Goal: Task Accomplishment & Management: Manage account settings

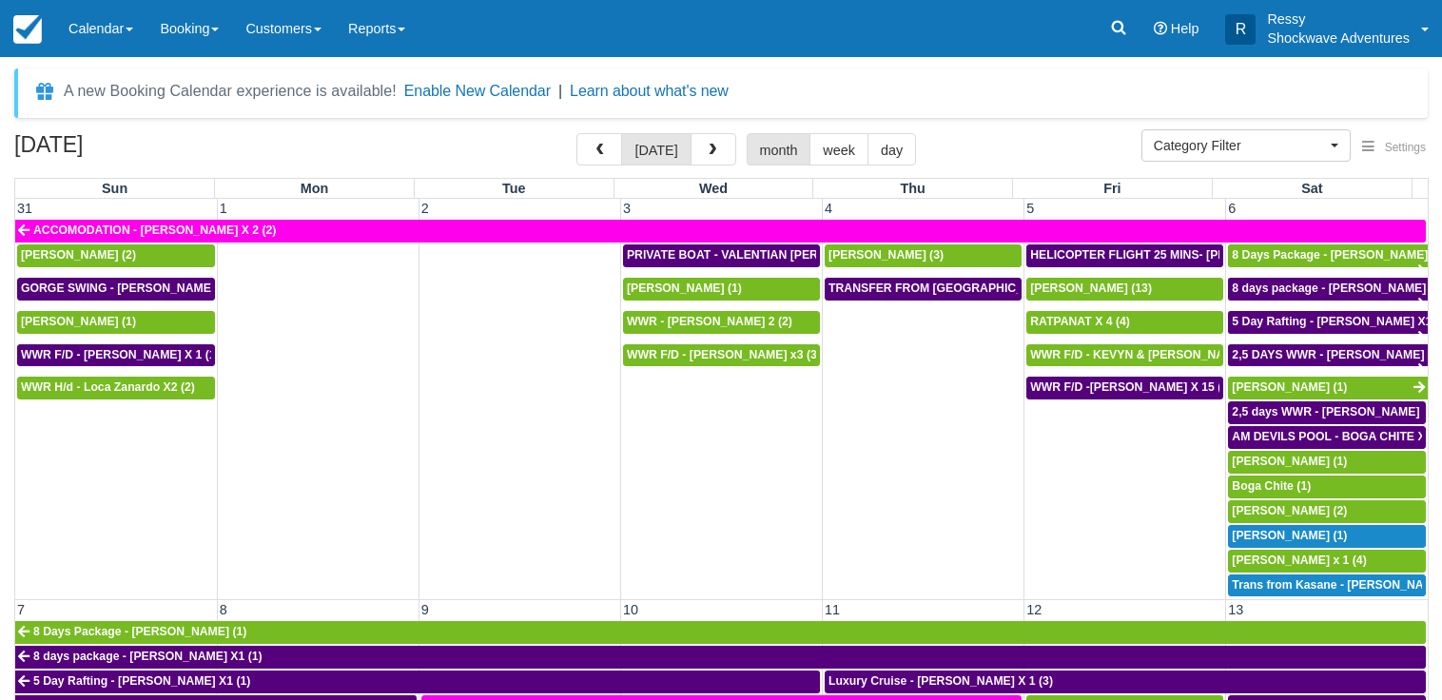
select select
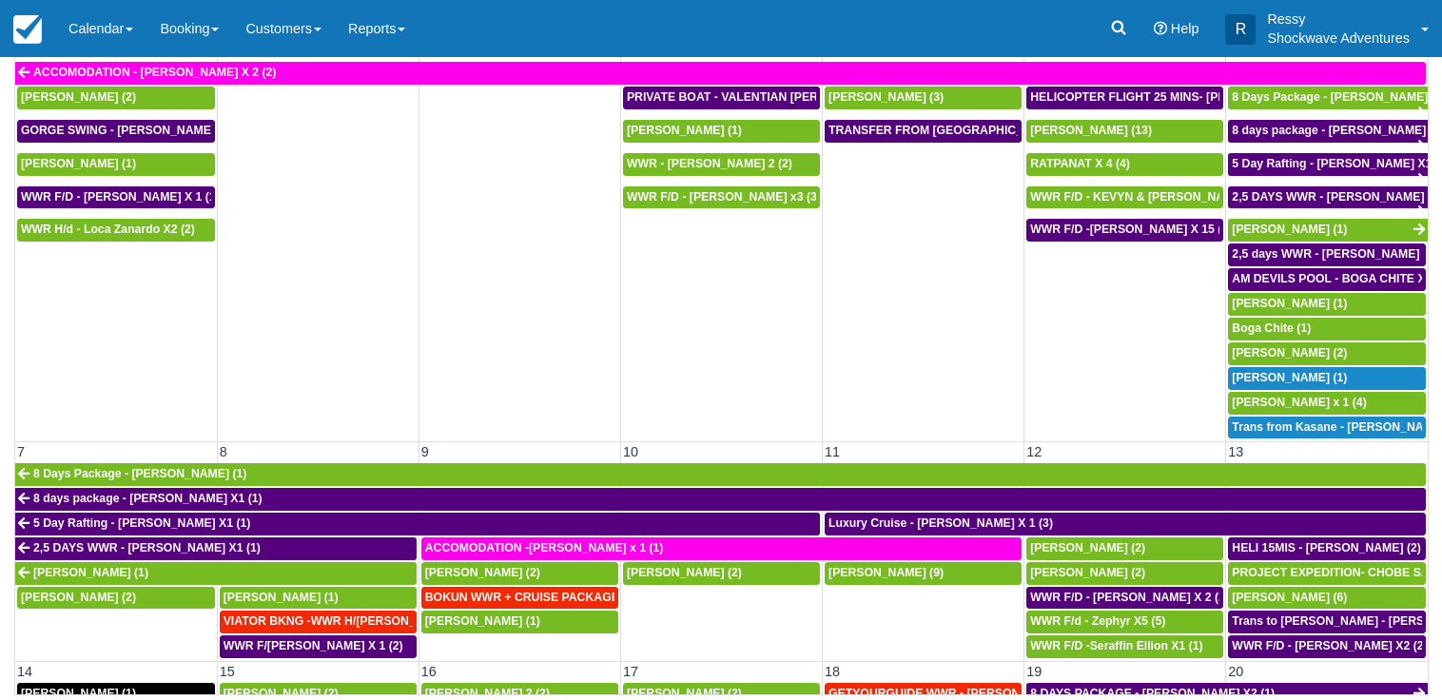
scroll to position [954, 0]
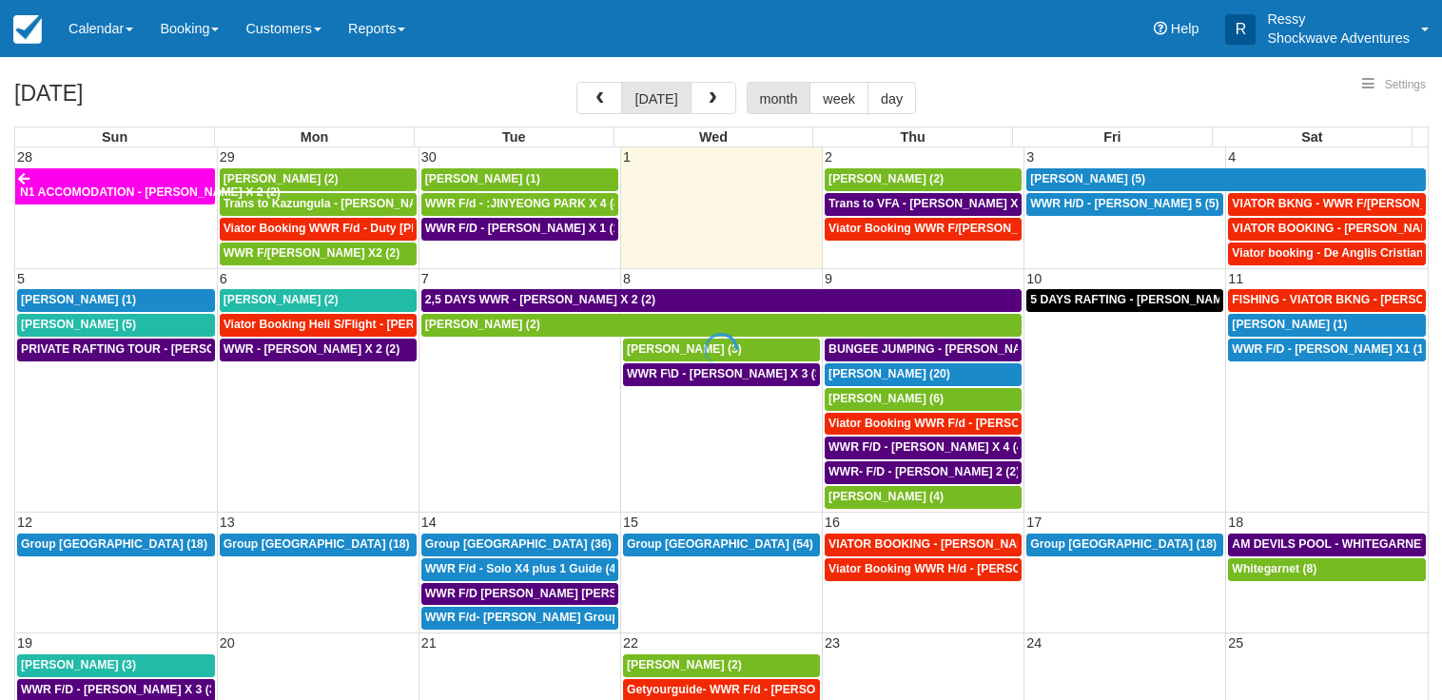
select select
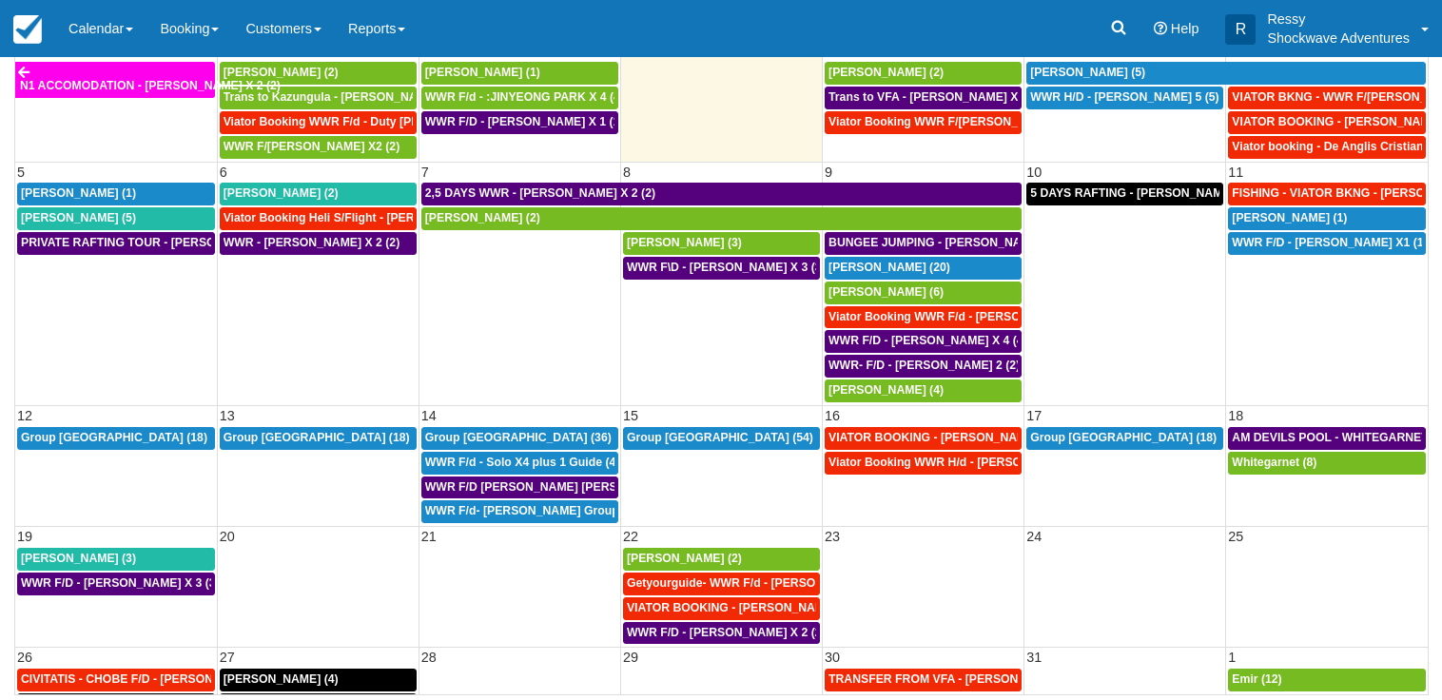
scroll to position [74, 0]
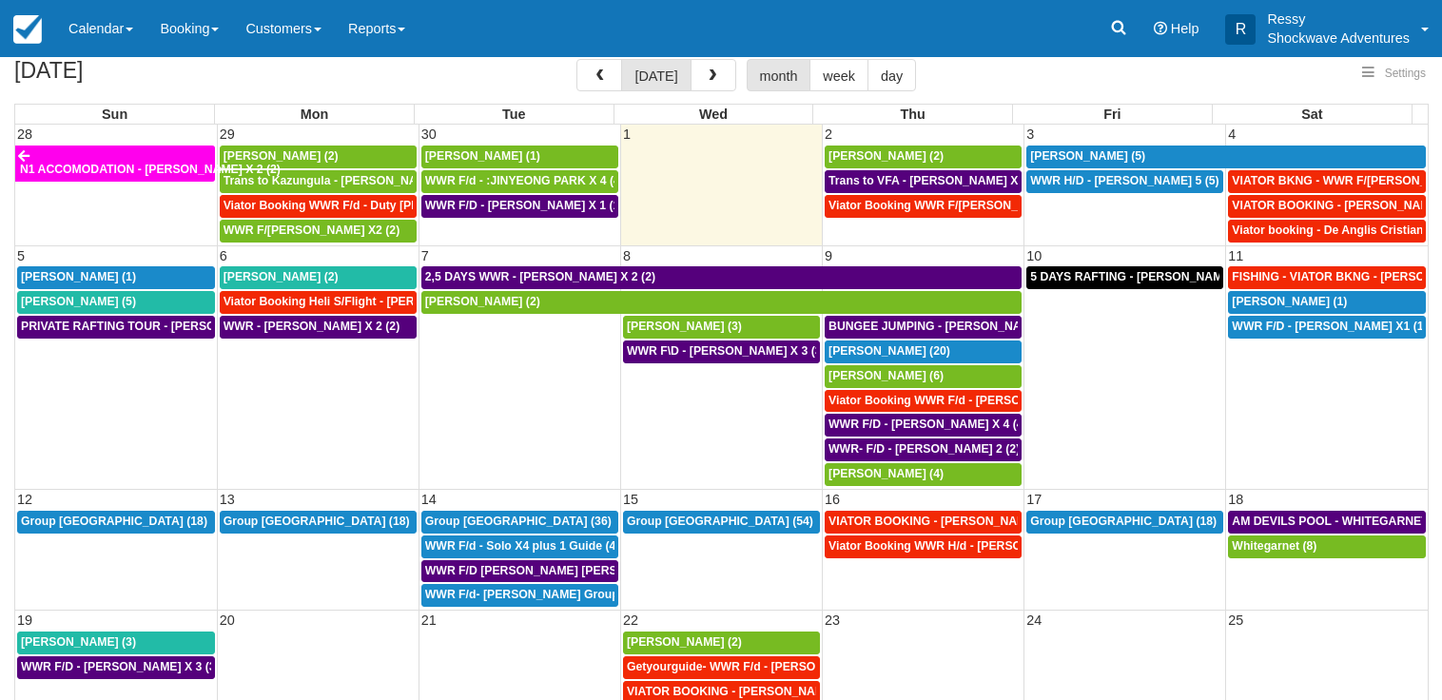
select select
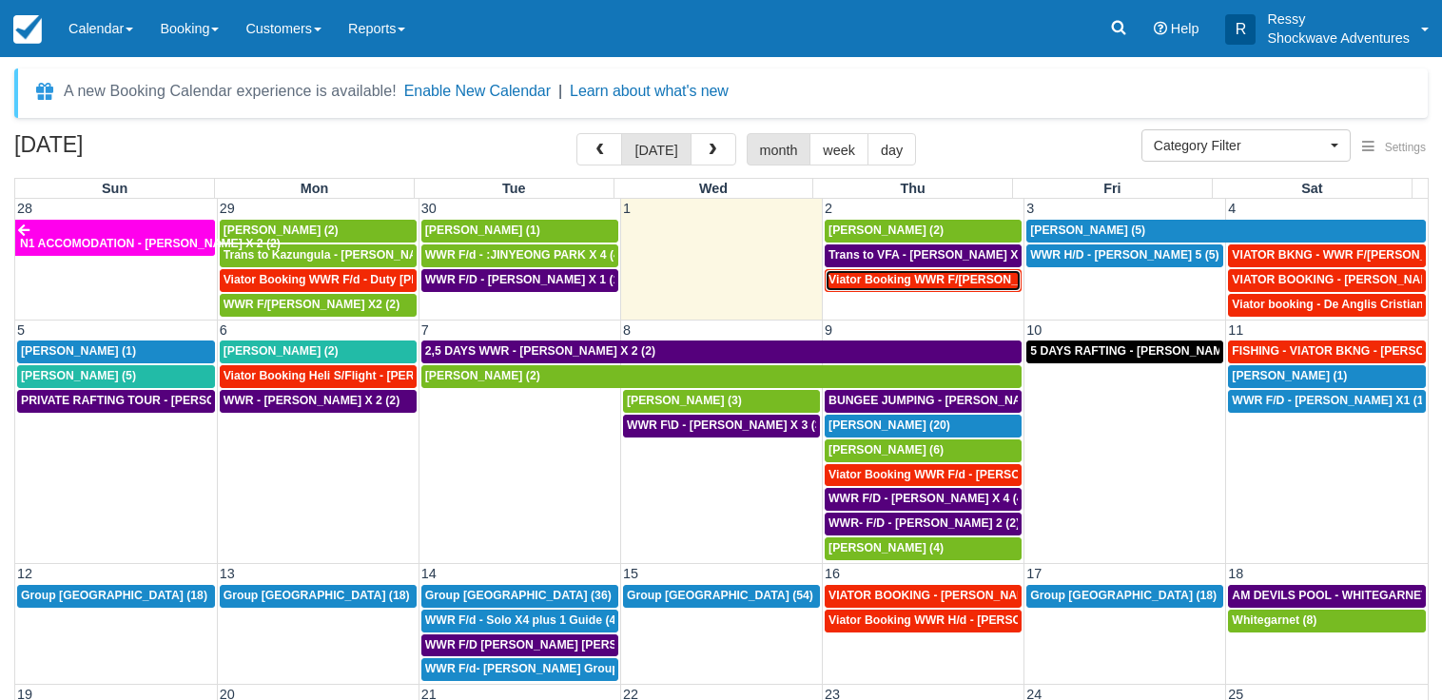
click at [924, 283] on span "Viator Booking WWR F/[PERSON_NAME] X 2 (2)" at bounding box center [961, 279] width 265 height 13
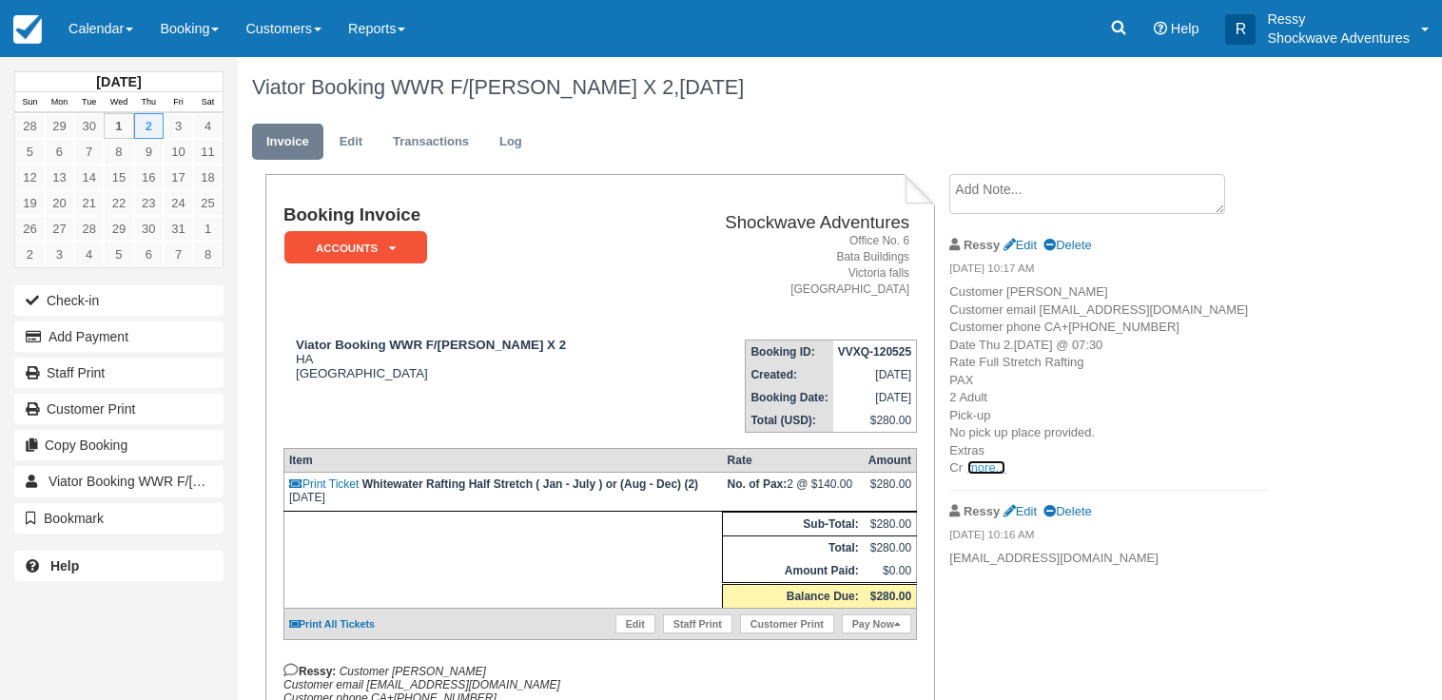
click at [989, 475] on link "more..." at bounding box center [986, 467] width 38 height 14
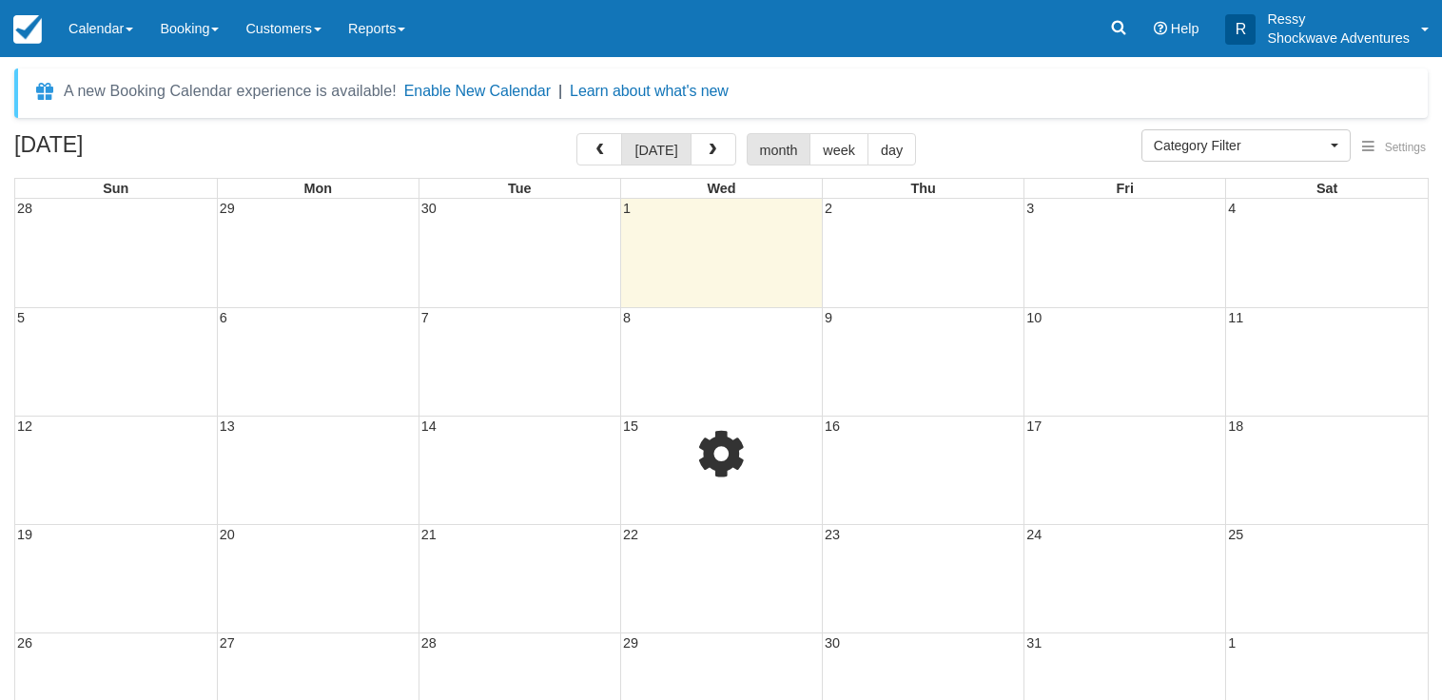
select select
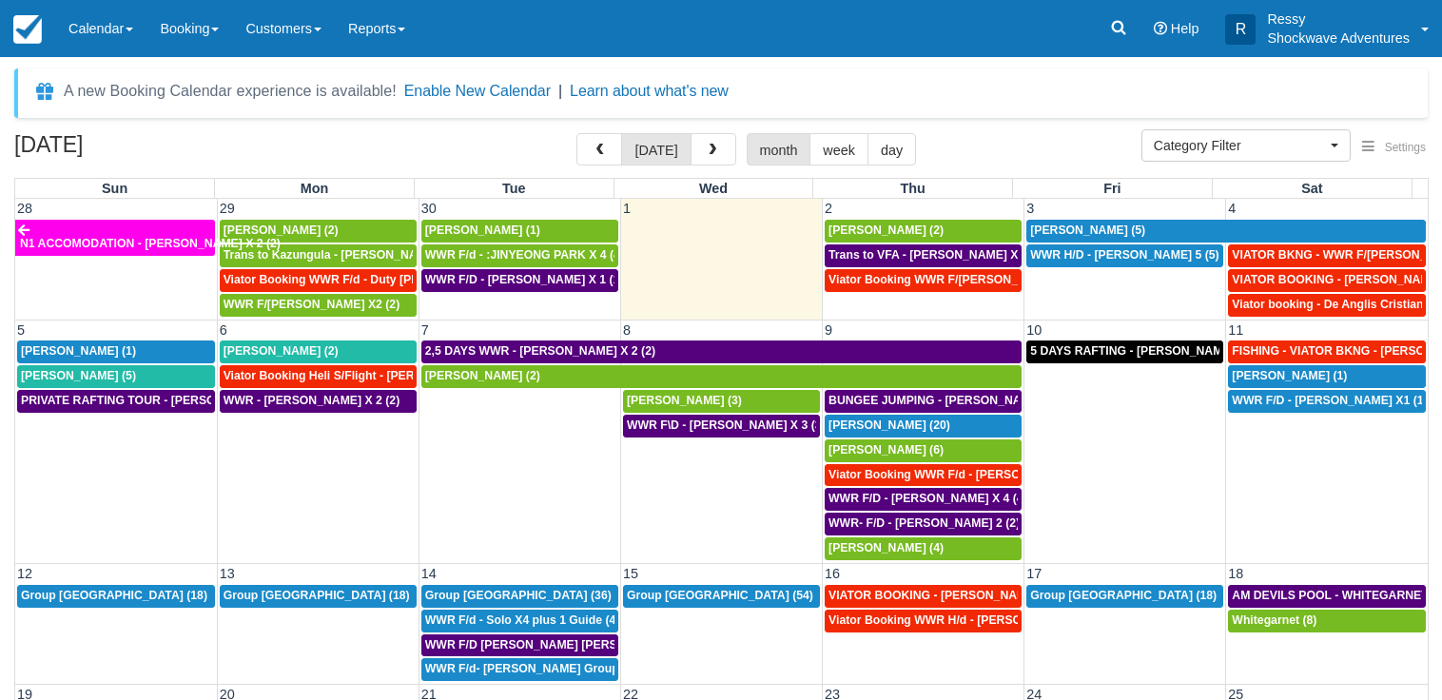
select select
click at [939, 257] on span "Trans to VFA - Danie Barnard X 2 (2)" at bounding box center [937, 254] width 217 height 13
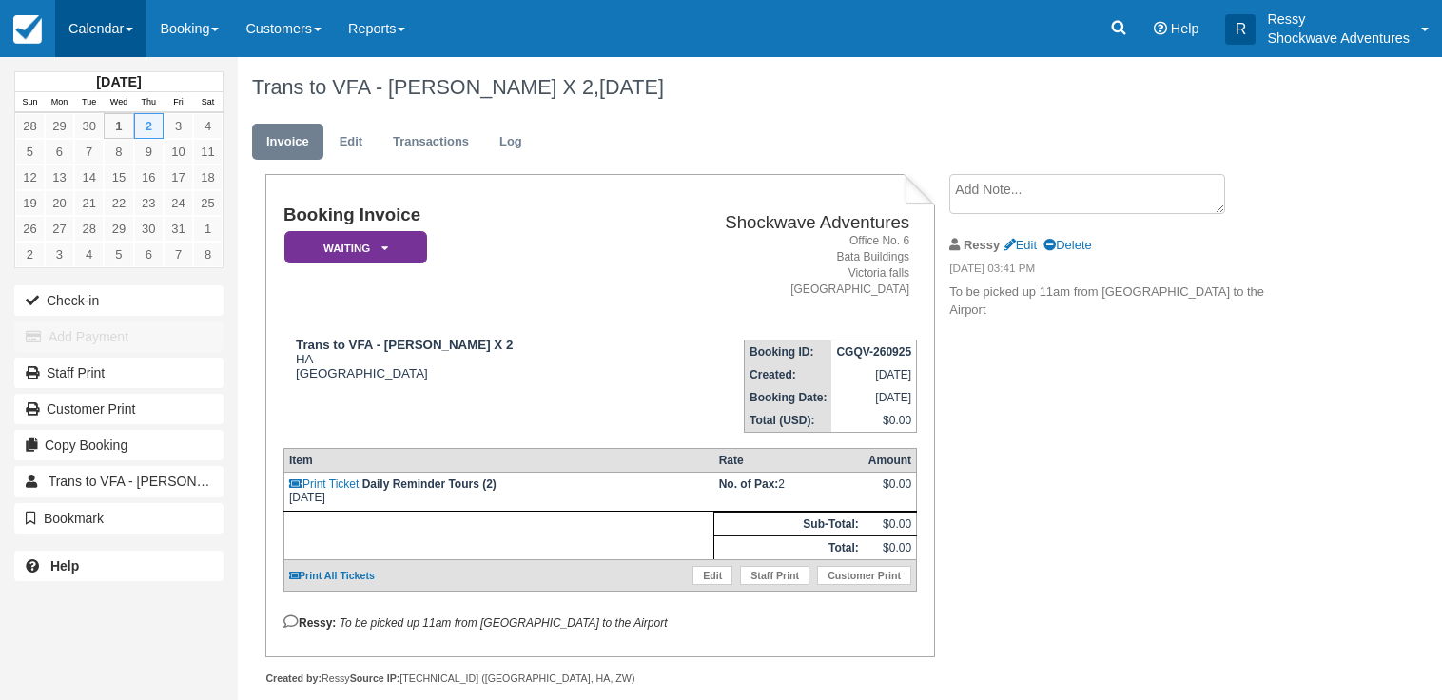
click at [124, 7] on link "Calendar" at bounding box center [100, 28] width 91 height 57
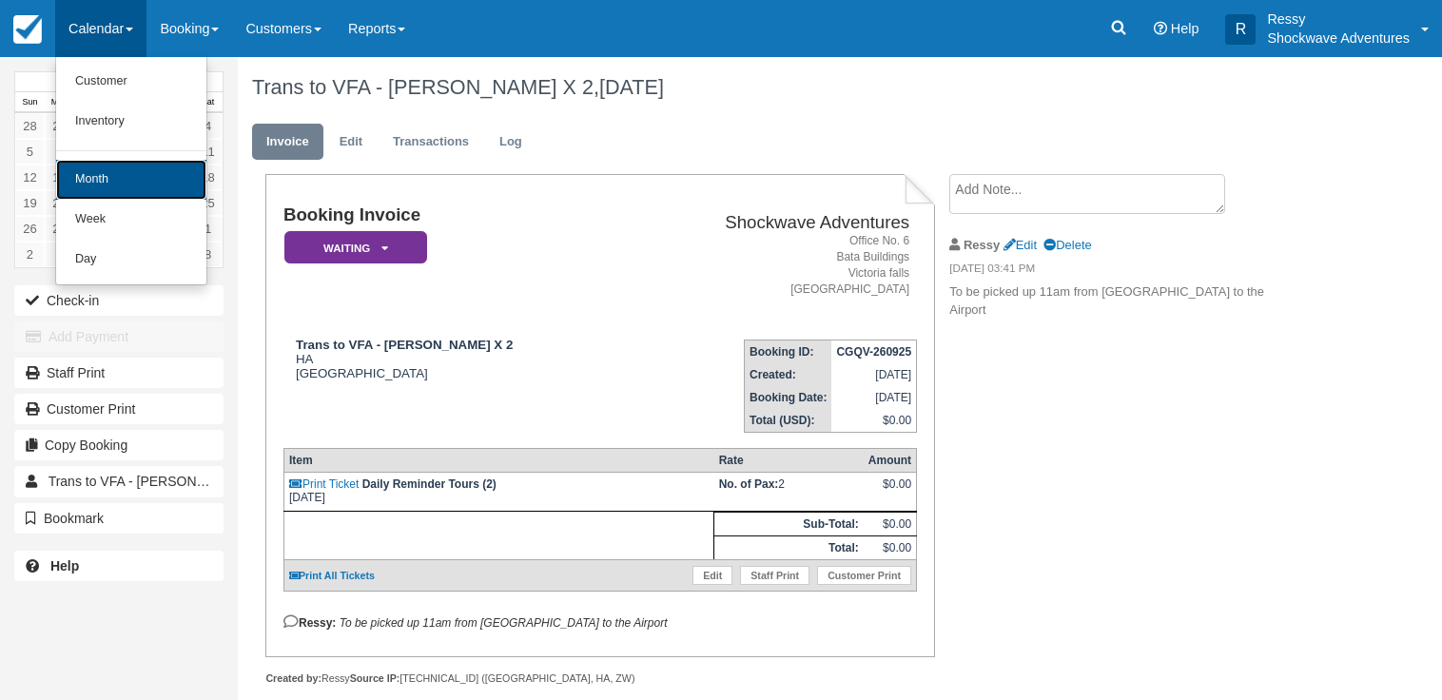
click at [115, 181] on link "Month" at bounding box center [131, 180] width 150 height 40
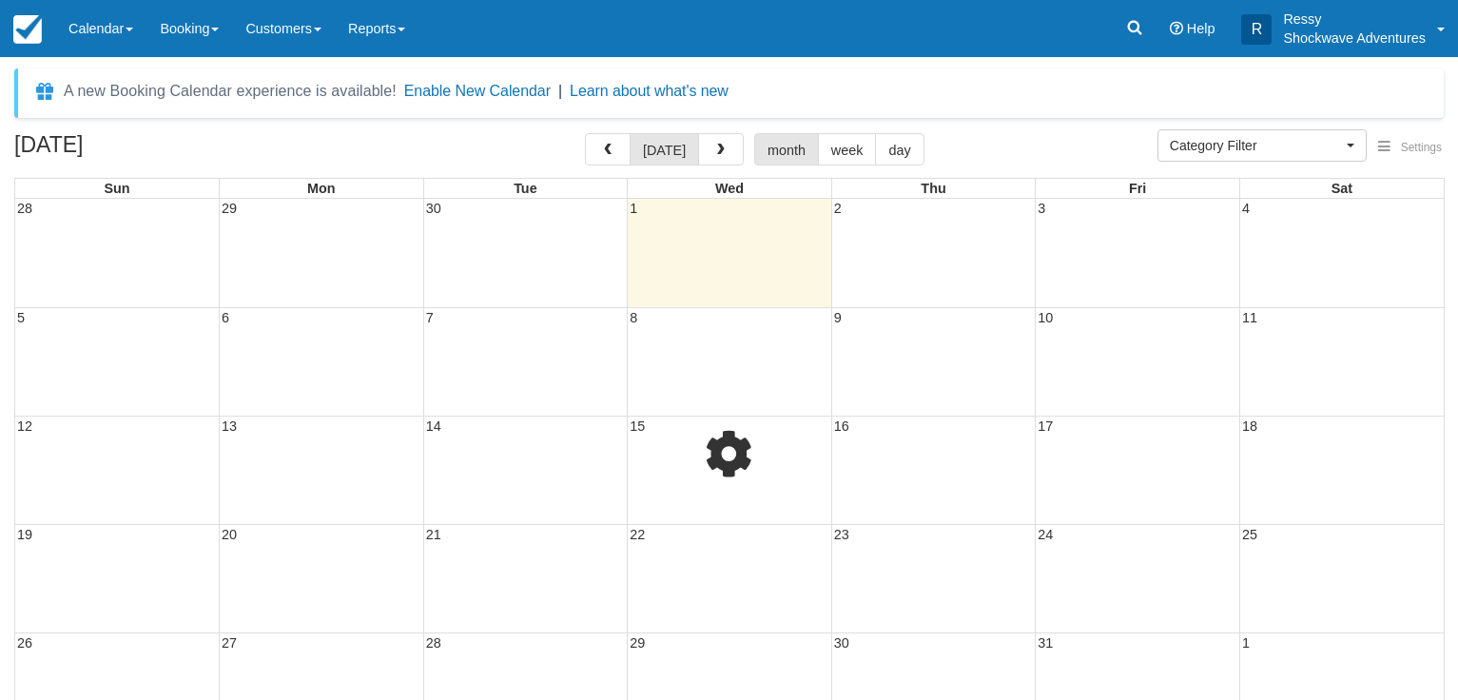
select select
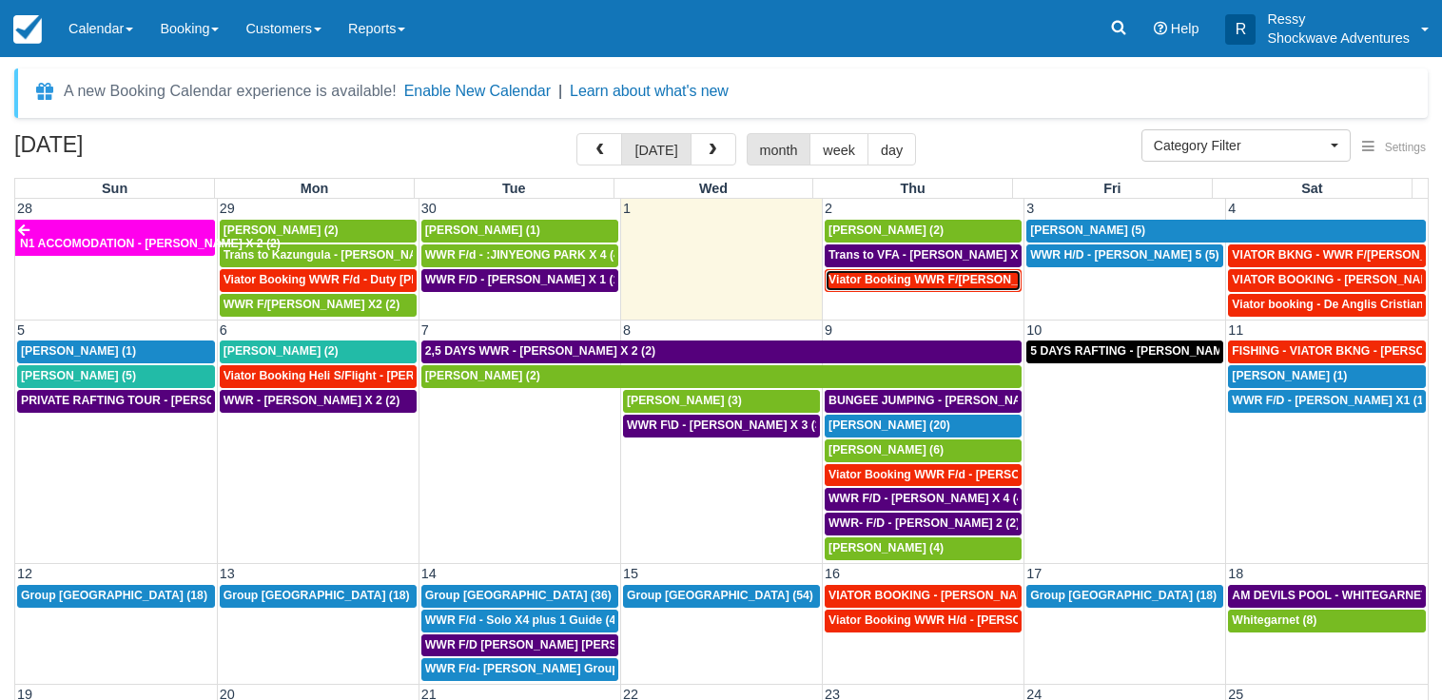
click at [946, 282] on span "Viator Booking WWR F/[PERSON_NAME] X 2 (2)" at bounding box center [961, 279] width 265 height 13
